Goal: Task Accomplishment & Management: Complete application form

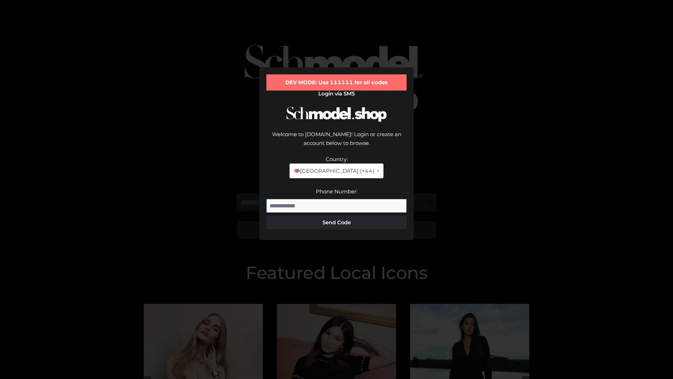
click at [337, 199] on input "Phone Number:" at bounding box center [337, 206] width 140 height 14
type input "**********"
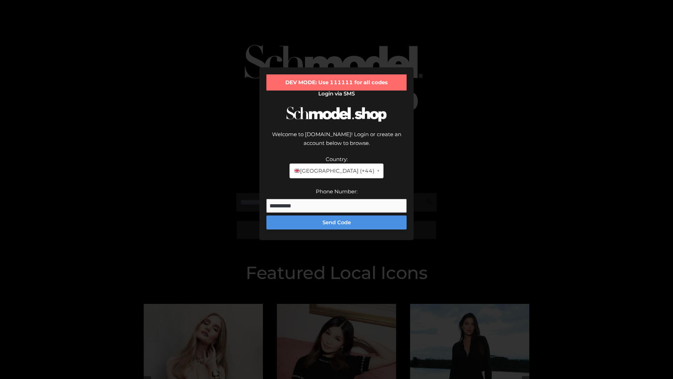
click at [337, 215] on button "Send Code" at bounding box center [337, 222] width 140 height 14
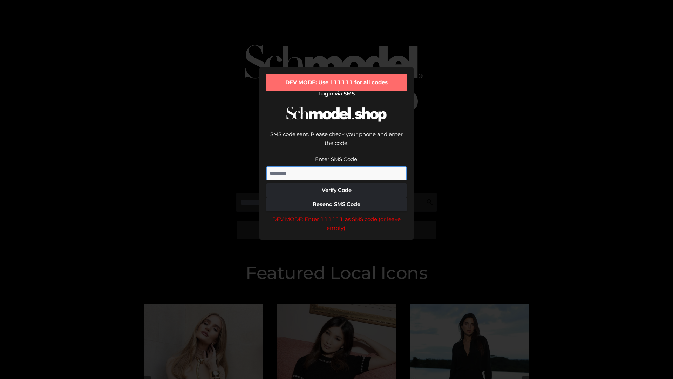
click at [337, 166] on input "Enter SMS Code:" at bounding box center [337, 173] width 140 height 14
type input "******"
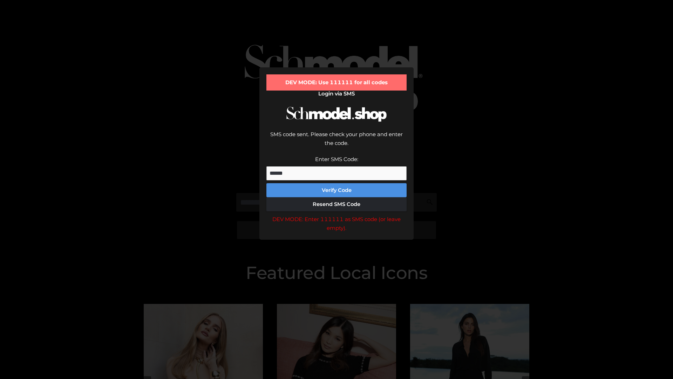
click at [337, 183] on button "Verify Code" at bounding box center [337, 190] width 140 height 14
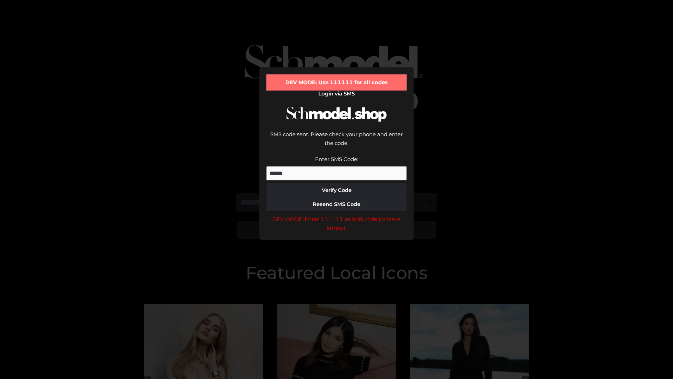
click at [337, 215] on div "DEV MODE: Enter 111111 as SMS code (or leave empty)." at bounding box center [337, 224] width 140 height 18
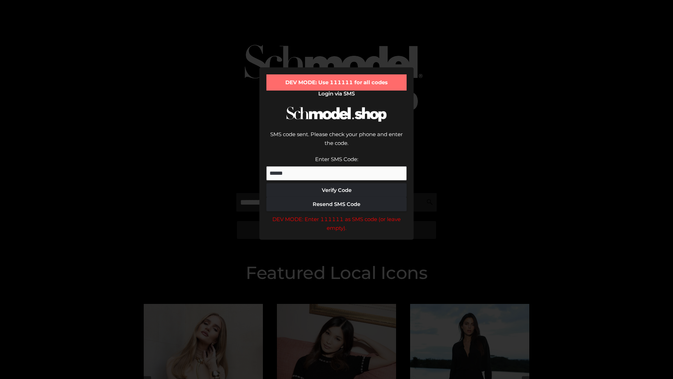
click at [337, 215] on div "DEV MODE: Enter 111111 as SMS code (or leave empty)." at bounding box center [337, 224] width 140 height 18
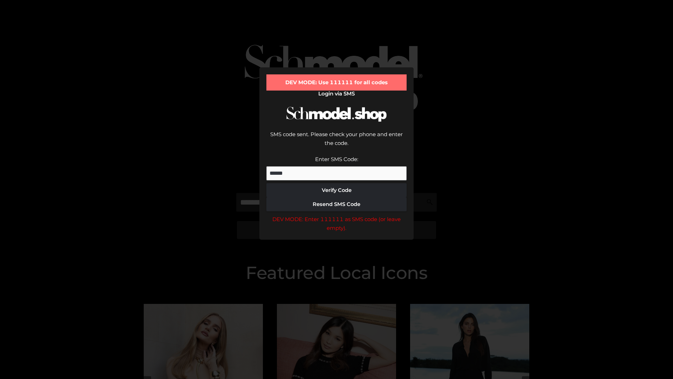
click at [337, 215] on div "DEV MODE: Enter 111111 as SMS code (or leave empty)." at bounding box center [337, 224] width 140 height 18
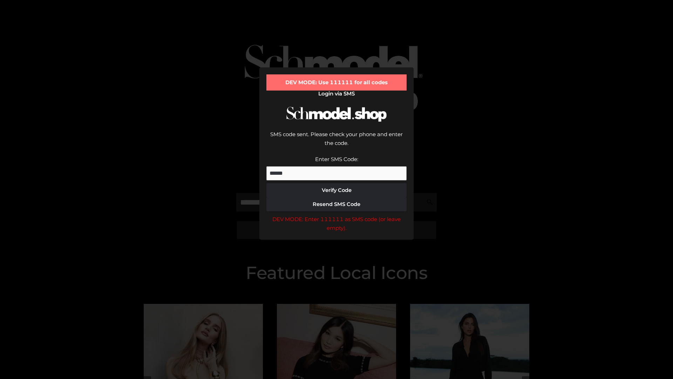
click at [337, 215] on div "DEV MODE: Enter 111111 as SMS code (or leave empty)." at bounding box center [337, 224] width 140 height 18
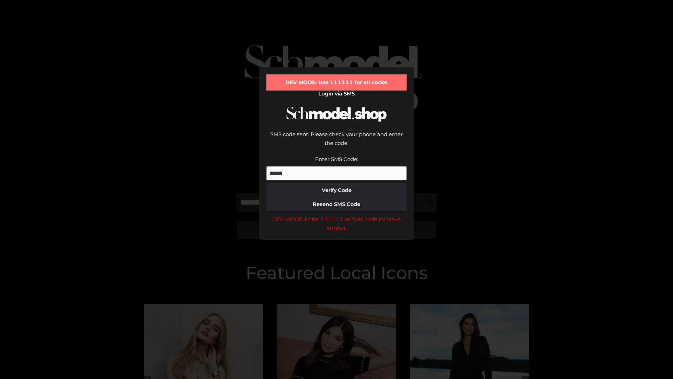
click at [337, 215] on div "DEV MODE: Enter 111111 as SMS code (or leave empty)." at bounding box center [337, 224] width 140 height 18
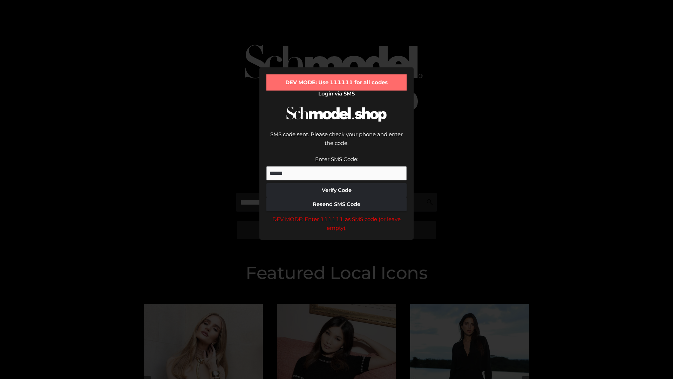
click at [337, 215] on div "DEV MODE: Enter 111111 as SMS code (or leave empty)." at bounding box center [337, 224] width 140 height 18
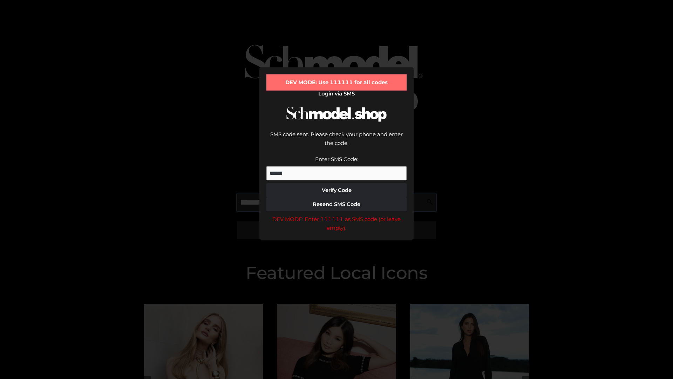
scroll to position [0, 36]
click at [337, 215] on div "DEV MODE: Enter 111111 as SMS code (or leave empty)." at bounding box center [337, 224] width 140 height 18
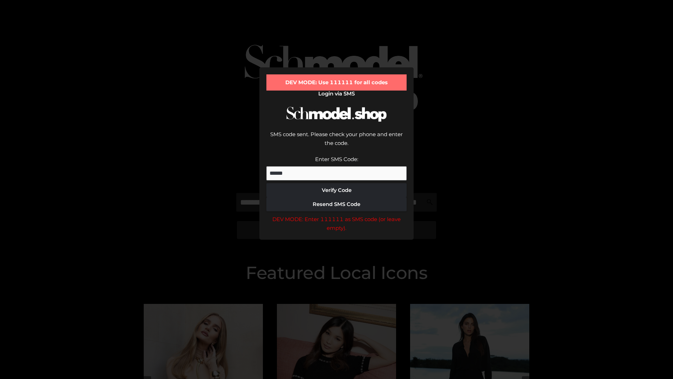
click at [337, 215] on div "DEV MODE: Enter 111111 as SMS code (or leave empty)." at bounding box center [337, 224] width 140 height 18
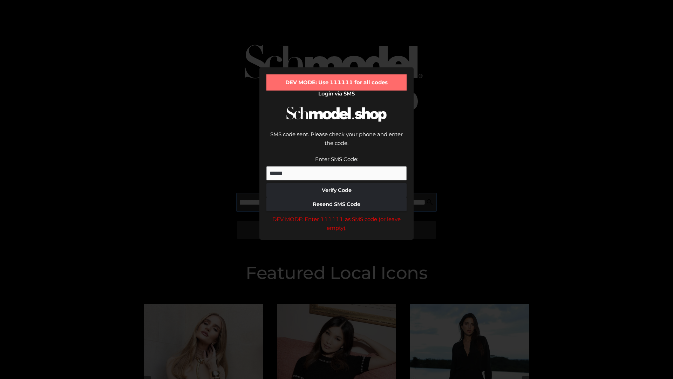
scroll to position [0, 76]
click at [337, 215] on div "DEV MODE: Enter 111111 as SMS code (or leave empty)." at bounding box center [337, 224] width 140 height 18
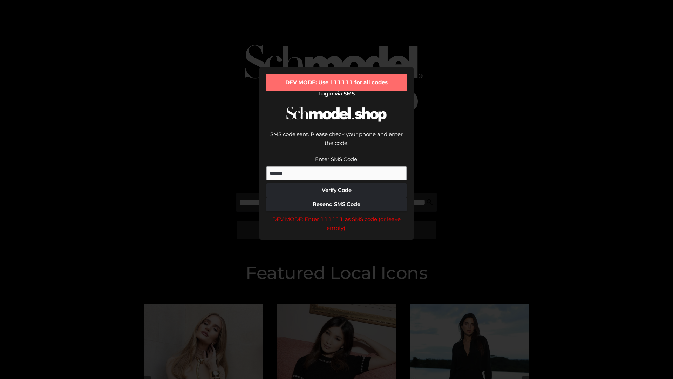
click at [337, 215] on div "DEV MODE: Enter 111111 as SMS code (or leave empty)." at bounding box center [337, 224] width 140 height 18
type input "**********"
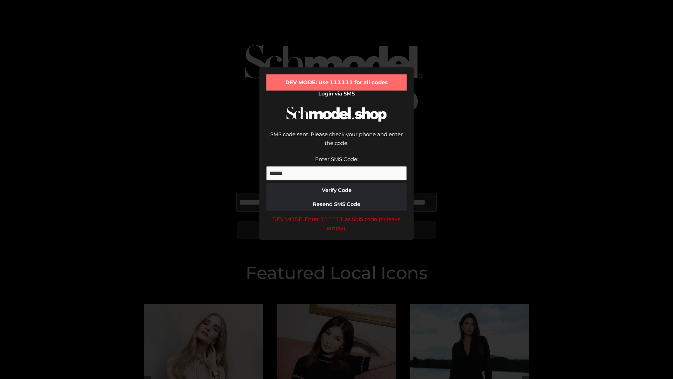
scroll to position [0, 112]
